Goal: Information Seeking & Learning: Learn about a topic

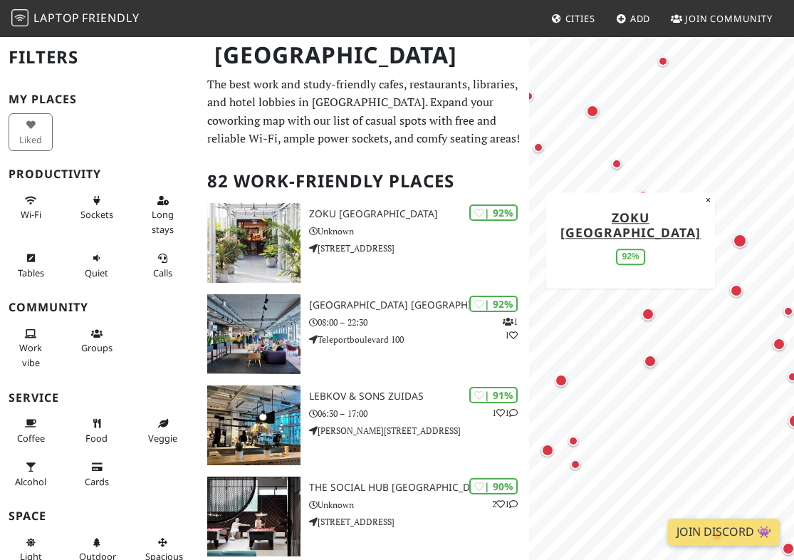
click at [736, 241] on div "Map marker" at bounding box center [739, 240] width 14 height 14
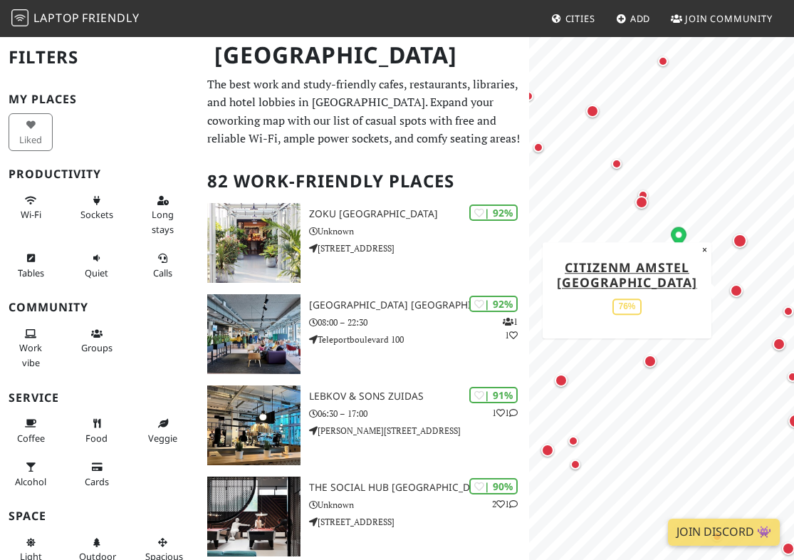
click at [733, 296] on div "Map marker" at bounding box center [736, 290] width 13 height 13
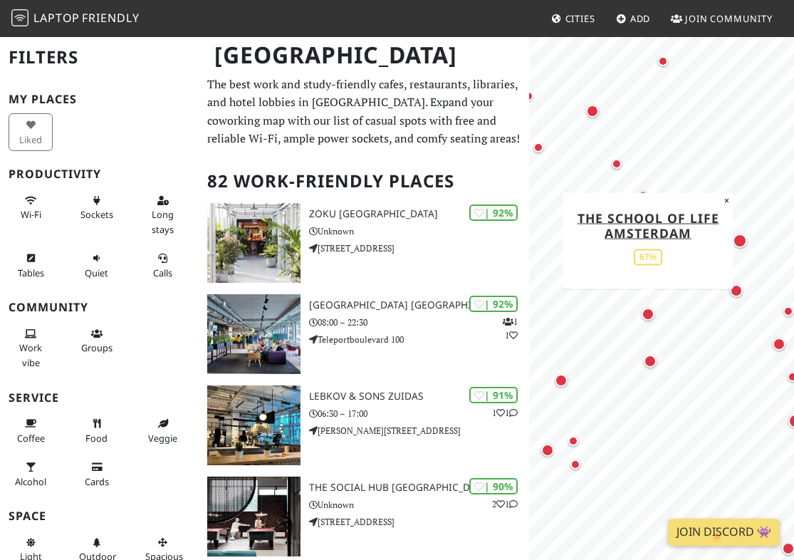
click at [648, 318] on div "Map marker" at bounding box center [647, 314] width 13 height 13
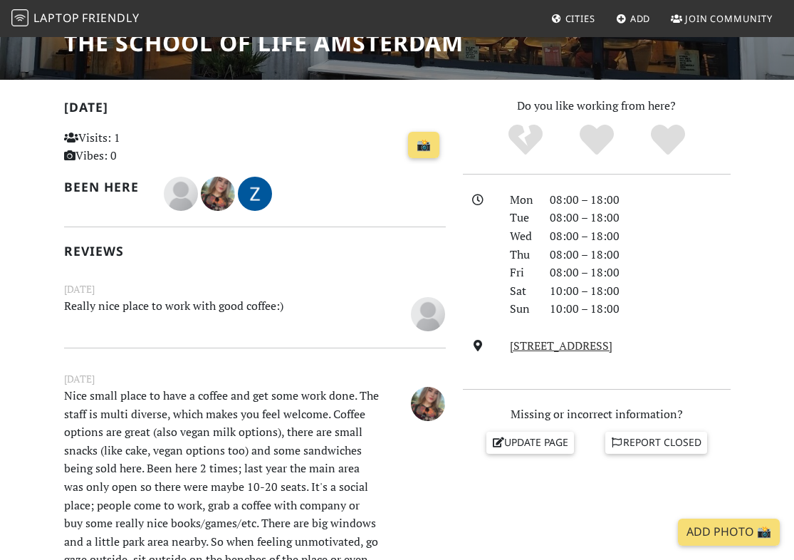
scroll to position [253, 0]
